Goal: Task Accomplishment & Management: Use online tool/utility

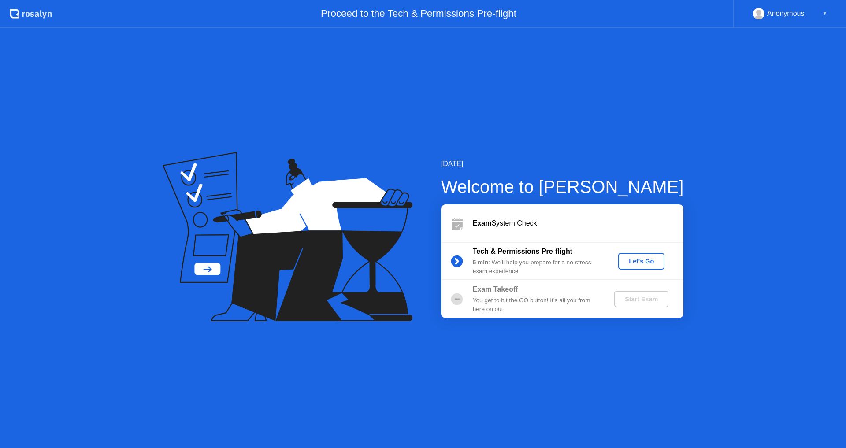
click at [635, 259] on div "Let's Go" at bounding box center [641, 261] width 39 height 7
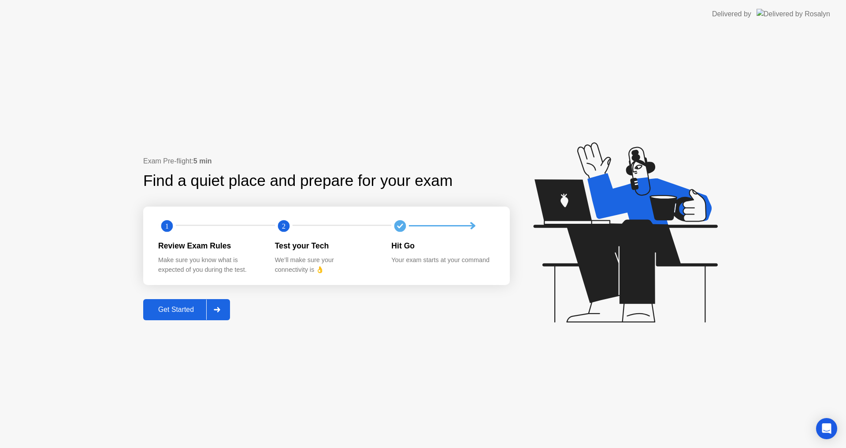
click at [193, 309] on div "Get Started" at bounding box center [176, 310] width 60 height 8
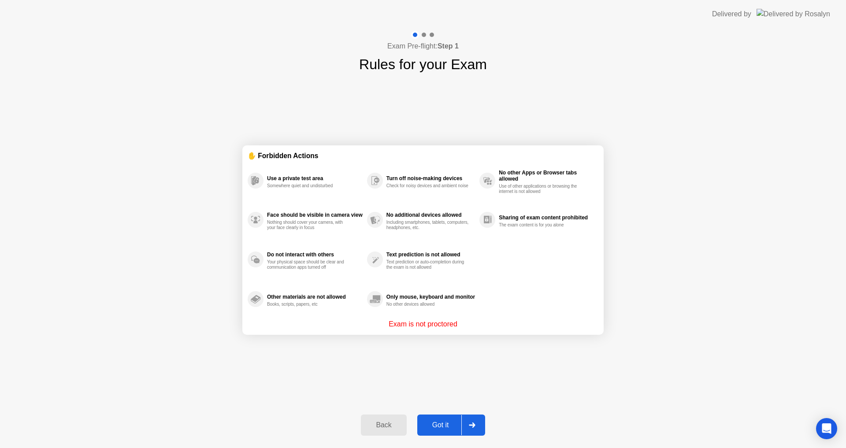
click at [448, 427] on div "Got it" at bounding box center [440, 425] width 41 height 8
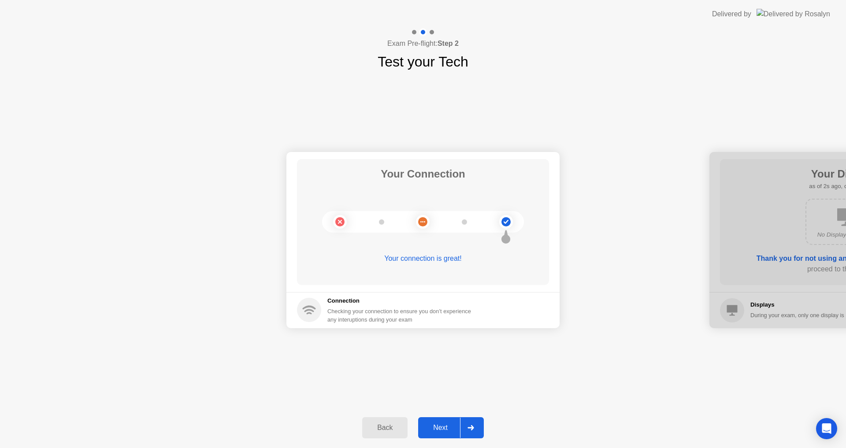
click at [446, 425] on div "Next" at bounding box center [440, 428] width 39 height 8
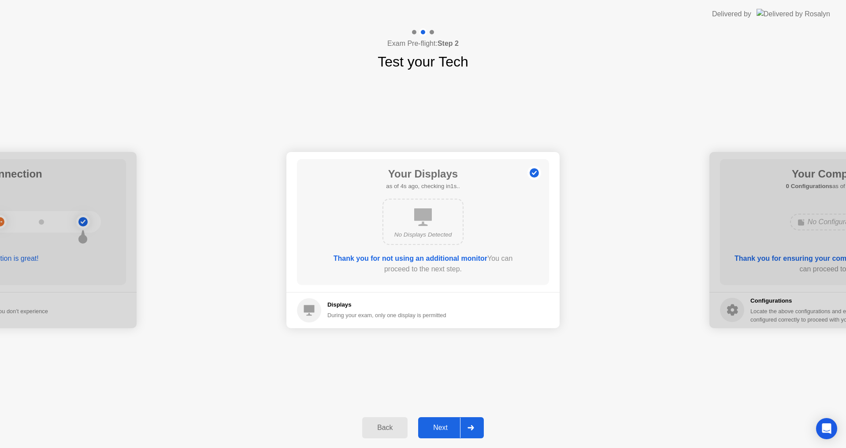
click at [446, 425] on div "Next" at bounding box center [440, 428] width 39 height 8
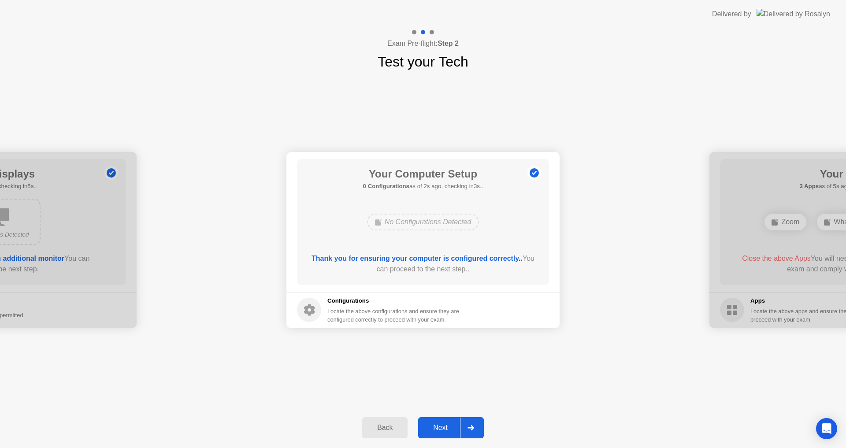
click at [446, 425] on div "Next" at bounding box center [440, 428] width 39 height 8
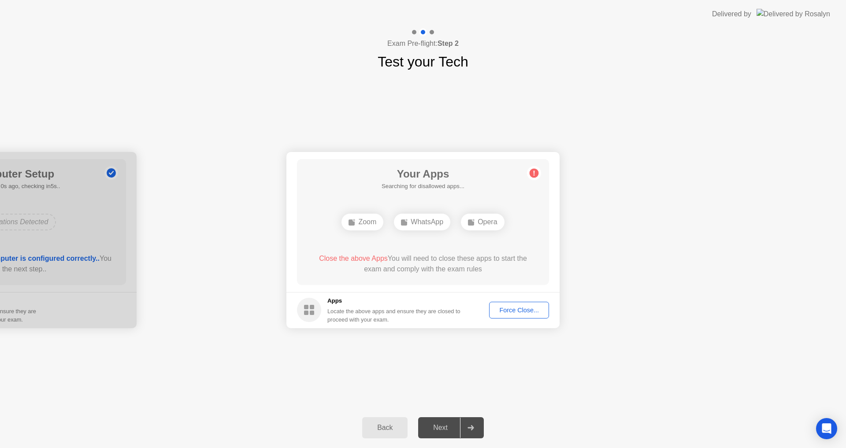
click at [506, 309] on div "Force Close..." at bounding box center [519, 310] width 54 height 7
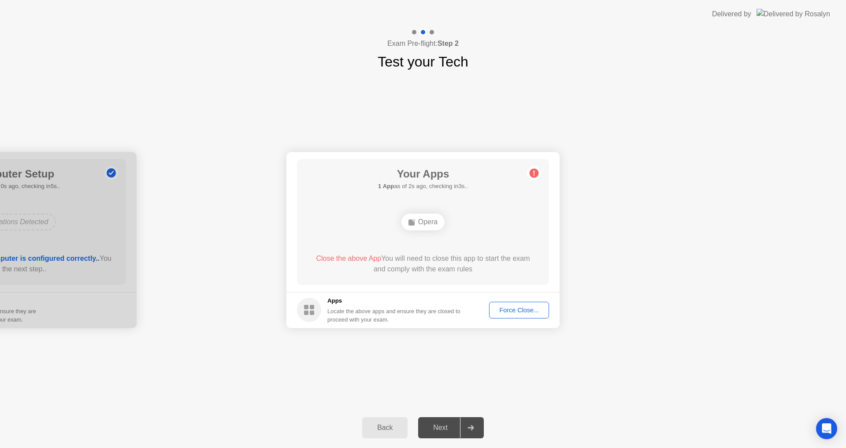
click at [518, 312] on div "Force Close..." at bounding box center [519, 310] width 54 height 7
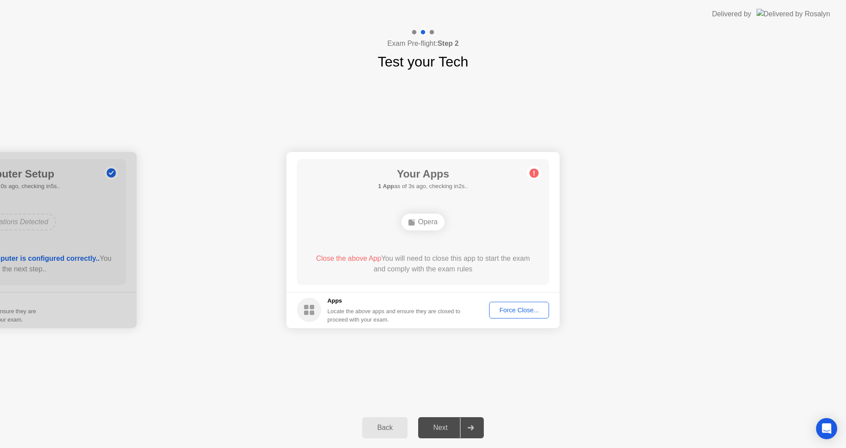
click at [433, 221] on div "Opera" at bounding box center [422, 222] width 43 height 17
click at [536, 173] on circle at bounding box center [533, 172] width 9 height 9
drag, startPoint x: 359, startPoint y: 258, endPoint x: 373, endPoint y: 258, distance: 13.2
click at [373, 258] on span "Close the above App" at bounding box center [348, 258] width 65 height 7
drag, startPoint x: 379, startPoint y: 258, endPoint x: 426, endPoint y: 258, distance: 47.1
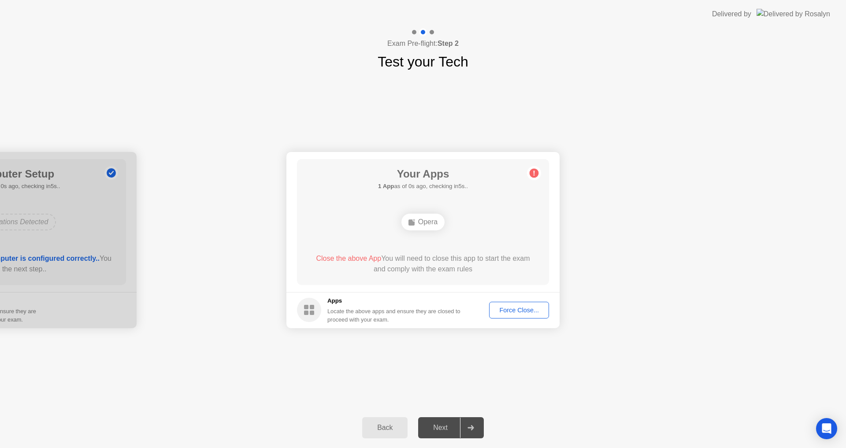
click at [412, 258] on div "Close the above App You will need to close this app to start the exam and compl…" at bounding box center [423, 263] width 227 height 21
click at [433, 258] on div "Close the above App You will need to close this app to start the exam and compl…" at bounding box center [423, 263] width 227 height 21
drag, startPoint x: 441, startPoint y: 258, endPoint x: 467, endPoint y: 286, distance: 38.3
click at [442, 258] on div "Close the above App You will need to close this app to start the exam and compl…" at bounding box center [423, 263] width 227 height 21
click at [429, 226] on div "Opera" at bounding box center [422, 222] width 43 height 17
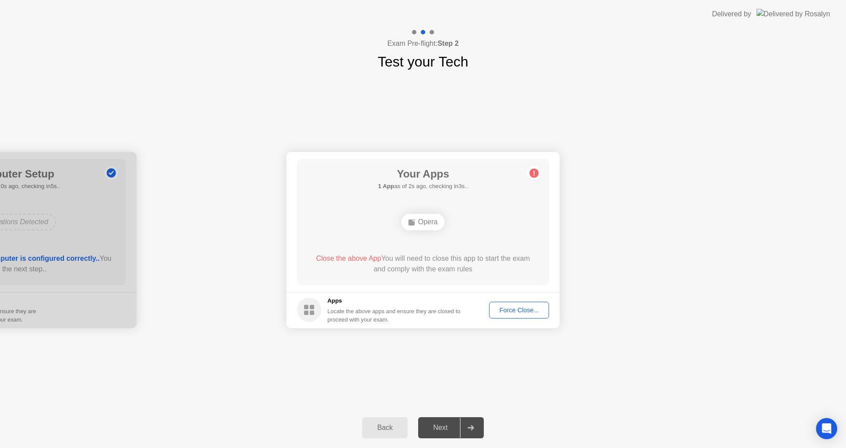
click at [516, 315] on button "Force Close..." at bounding box center [519, 310] width 60 height 17
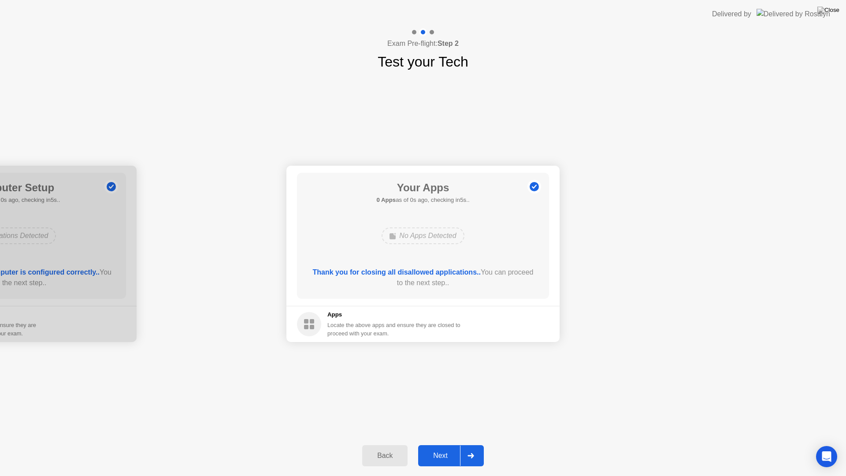
click at [421, 230] on div "No Apps Detected" at bounding box center [422, 235] width 82 height 17
click at [445, 448] on div "Next" at bounding box center [440, 456] width 39 height 8
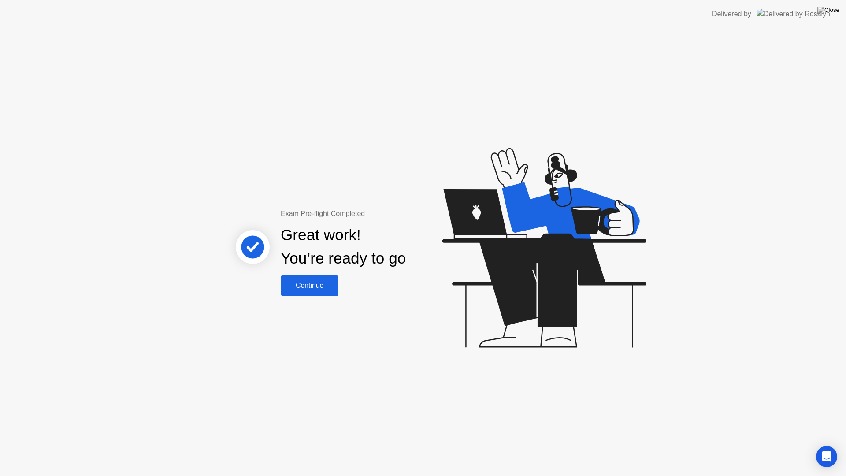
click at [331, 285] on div "Continue" at bounding box center [309, 285] width 52 height 8
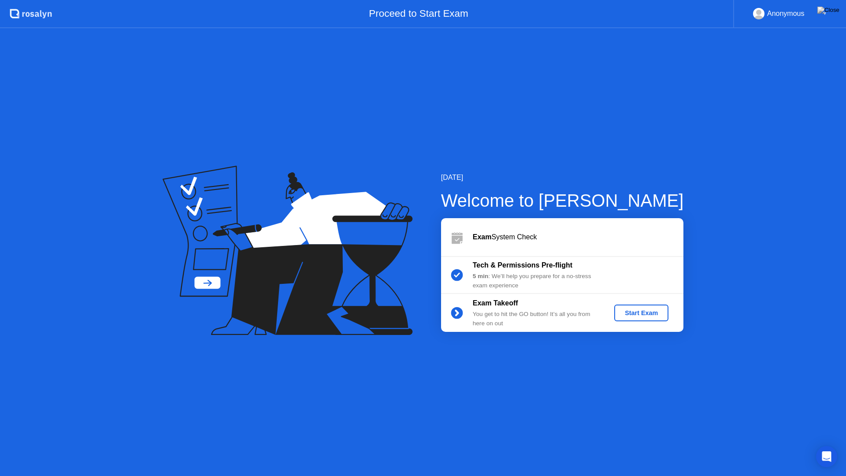
click at [629, 310] on div "Start Exam" at bounding box center [641, 312] width 47 height 7
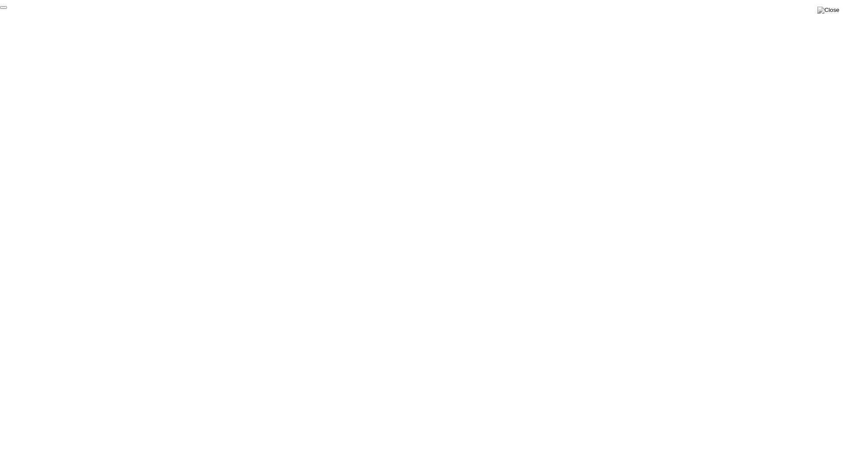
click div "End Proctoring Session"
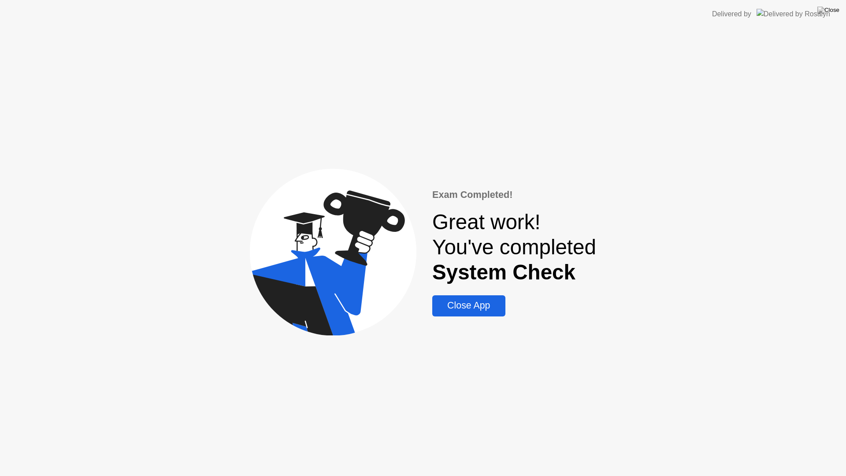
click at [480, 308] on div "Close App" at bounding box center [468, 305] width 67 height 11
